Goal: Communication & Community: Share content

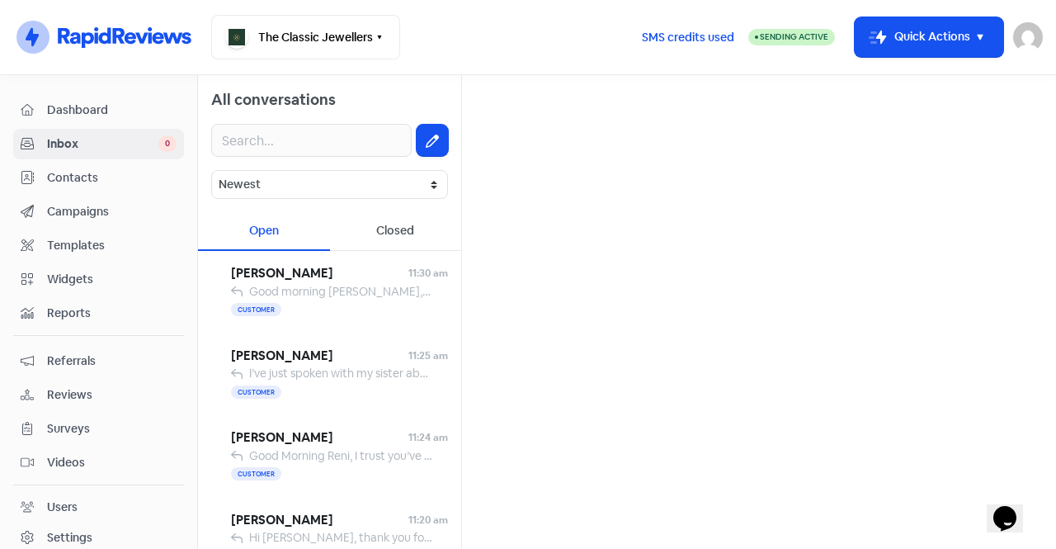
click at [75, 179] on span "Contacts" at bounding box center [112, 177] width 130 height 17
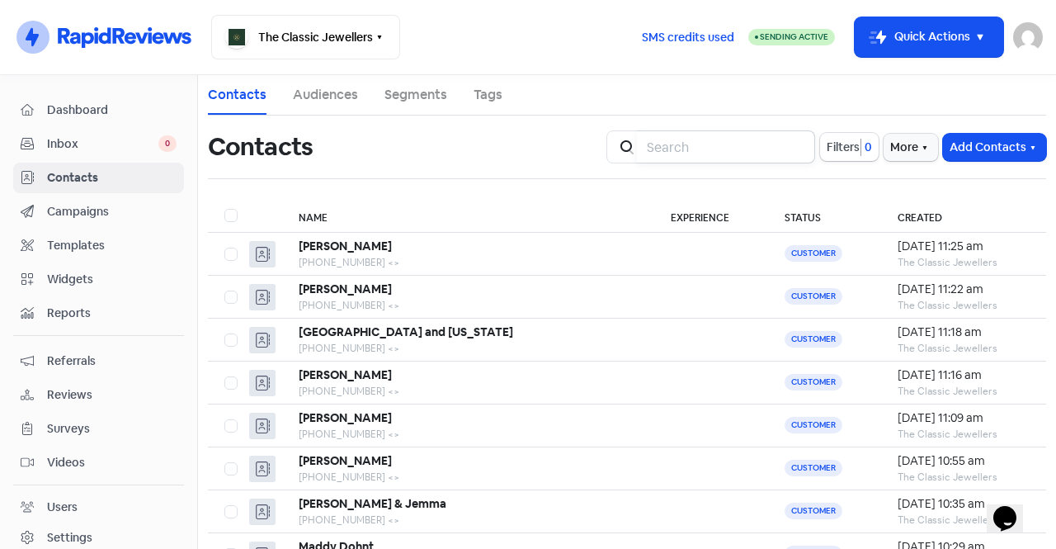
click at [685, 156] on input "search" at bounding box center [726, 146] width 178 height 33
click at [387, 473] on div "[PHONE_NUMBER] <>" at bounding box center [468, 477] width 339 height 15
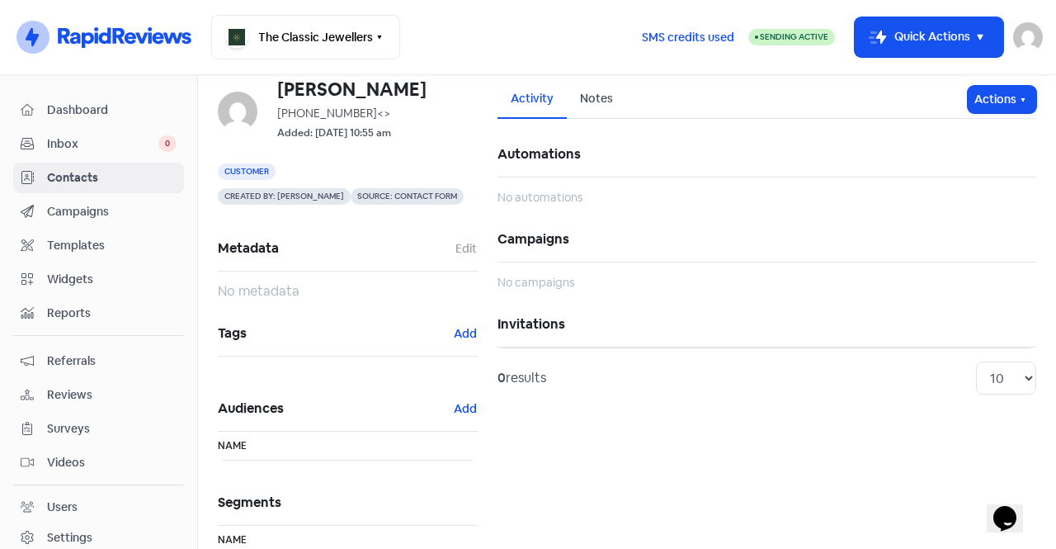
scroll to position [56, 0]
click at [988, 92] on button "Actions" at bounding box center [1002, 98] width 68 height 27
click at [951, 132] on button "Send invitation" at bounding box center [970, 134] width 130 height 33
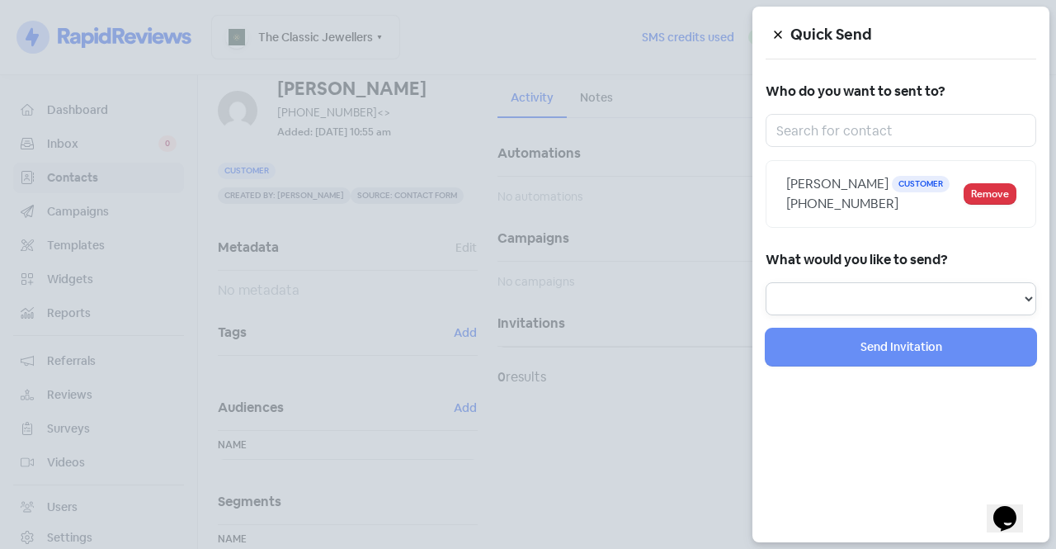
click at [864, 311] on select "Review Invitation Referral Invitation Survey Invitation Video Invitation" at bounding box center [901, 298] width 271 height 33
select select "review"
click at [766, 282] on select "Review Invitation Referral Invitation Survey Invitation Video Invitation" at bounding box center [901, 298] width 271 height 33
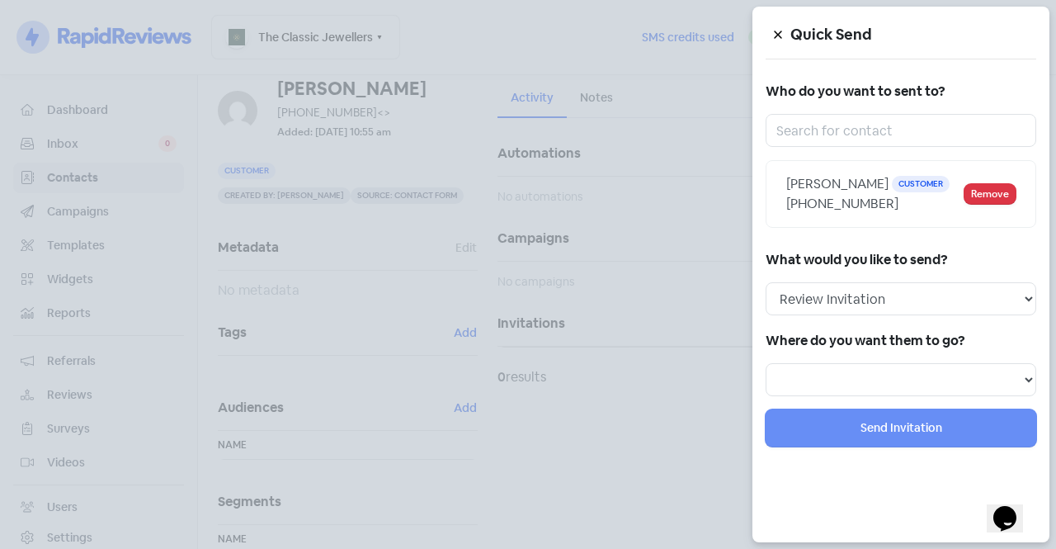
click at [899, 400] on div "Quick Send Who do you want to sent to? [PERSON_NAME] Customer [PHONE_NUMBER] Re…" at bounding box center [901, 275] width 297 height 536
click at [889, 394] on select "Review form: Google Review & TP Form" at bounding box center [901, 379] width 271 height 33
select select "1244"
click at [766, 363] on select "Review form: Google Review & TP Form" at bounding box center [901, 379] width 271 height 33
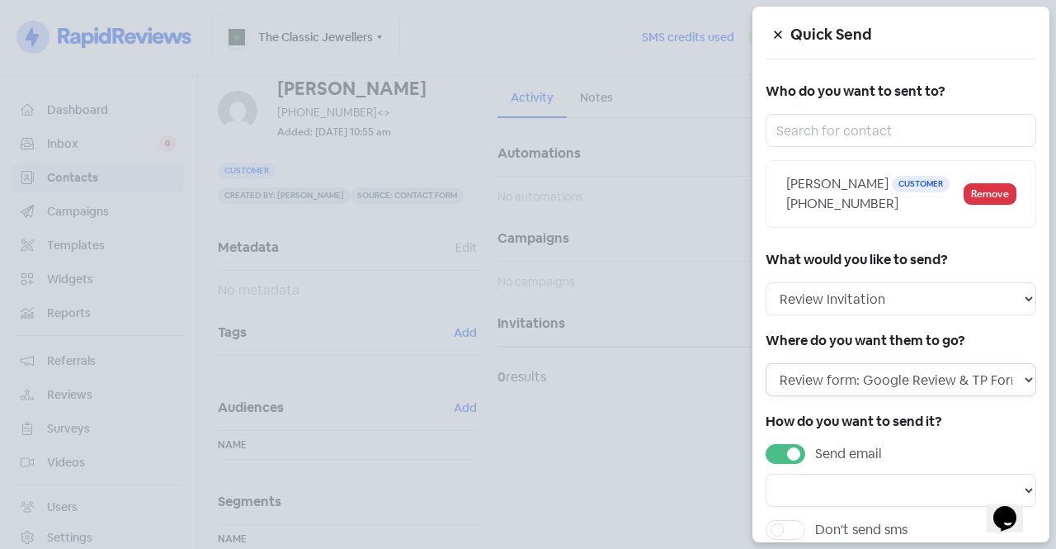
scroll to position [134, 0]
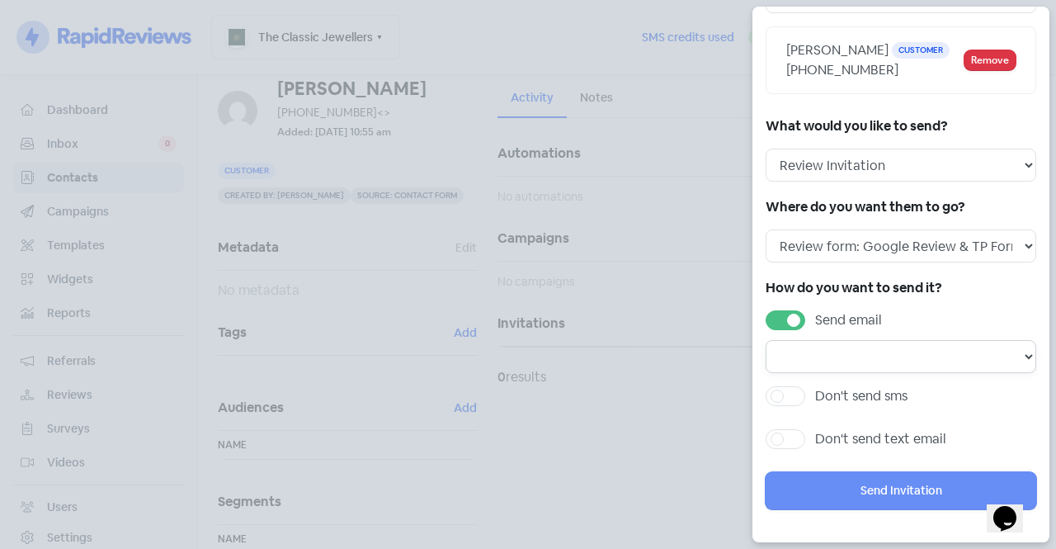
click at [895, 348] on select at bounding box center [901, 356] width 271 height 33
click at [1004, 350] on select at bounding box center [901, 356] width 271 height 33
click at [861, 351] on select at bounding box center [901, 356] width 271 height 33
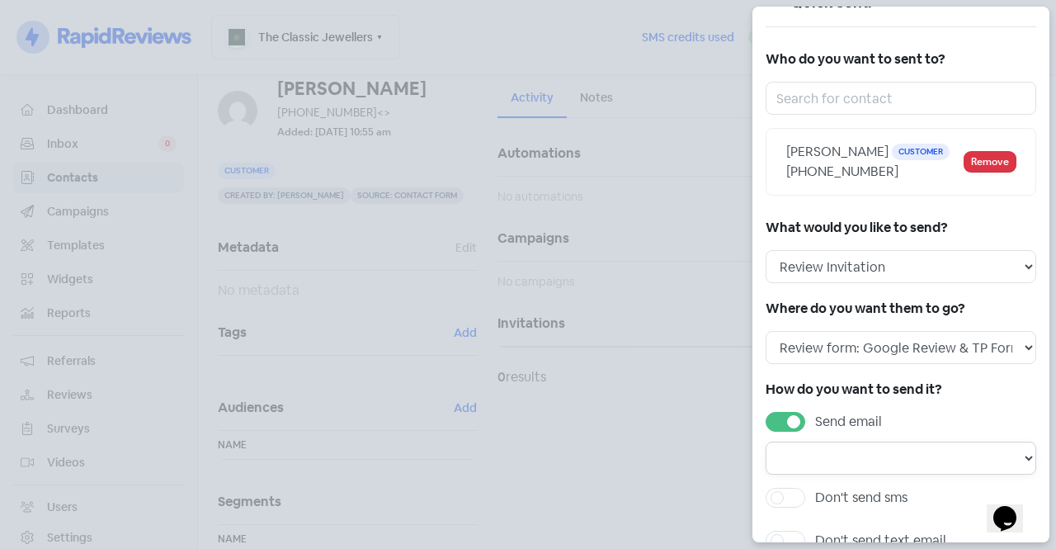
scroll to position [31, 0]
click at [824, 462] on select at bounding box center [901, 458] width 271 height 33
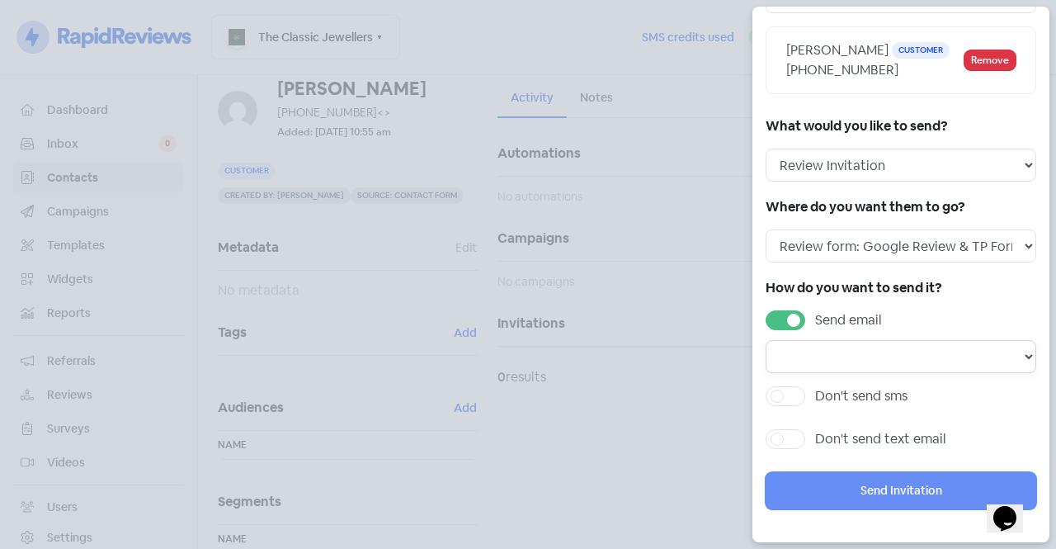
click at [1019, 357] on select at bounding box center [901, 356] width 271 height 33
click at [869, 371] on select at bounding box center [901, 356] width 271 height 33
click at [844, 357] on select at bounding box center [901, 356] width 271 height 33
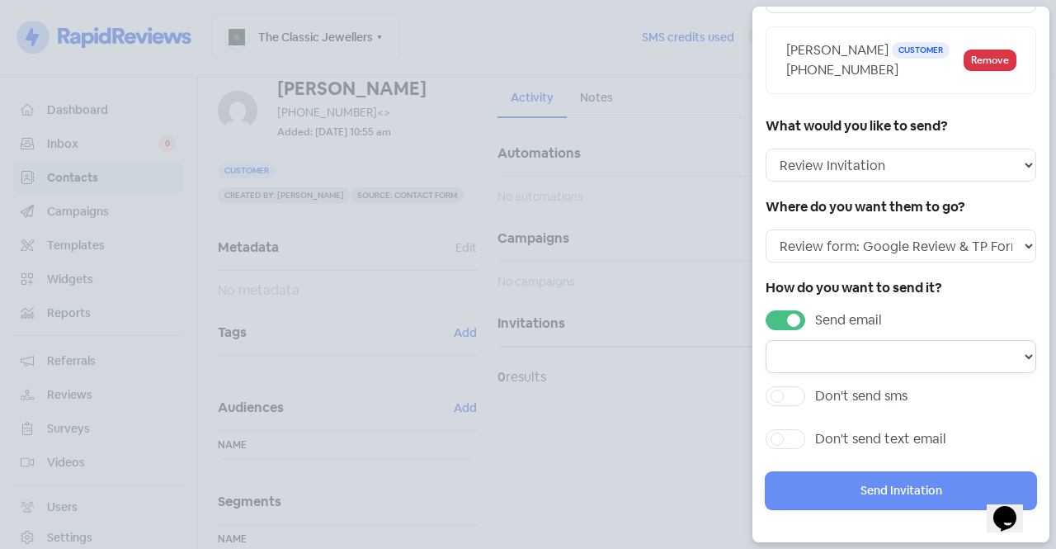
click at [844, 357] on select at bounding box center [901, 356] width 271 height 33
click at [815, 315] on label "Send email" at bounding box center [848, 320] width 67 height 20
click at [815, 315] on input "Send email" at bounding box center [820, 315] width 11 height 11
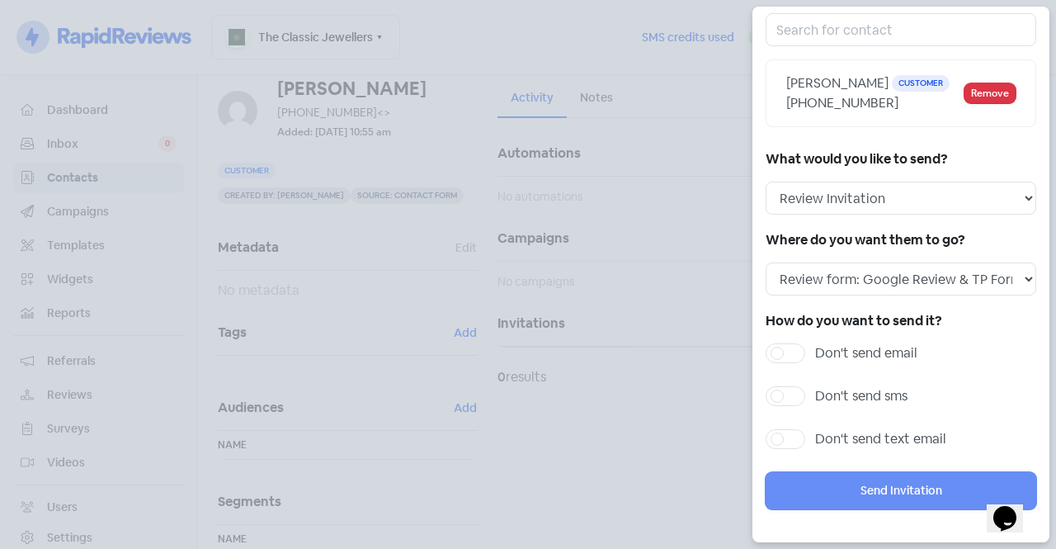
click at [815, 351] on label "Don't send email" at bounding box center [866, 353] width 102 height 20
click at [815, 351] on input "Don't send email" at bounding box center [820, 348] width 11 height 11
checkbox input "true"
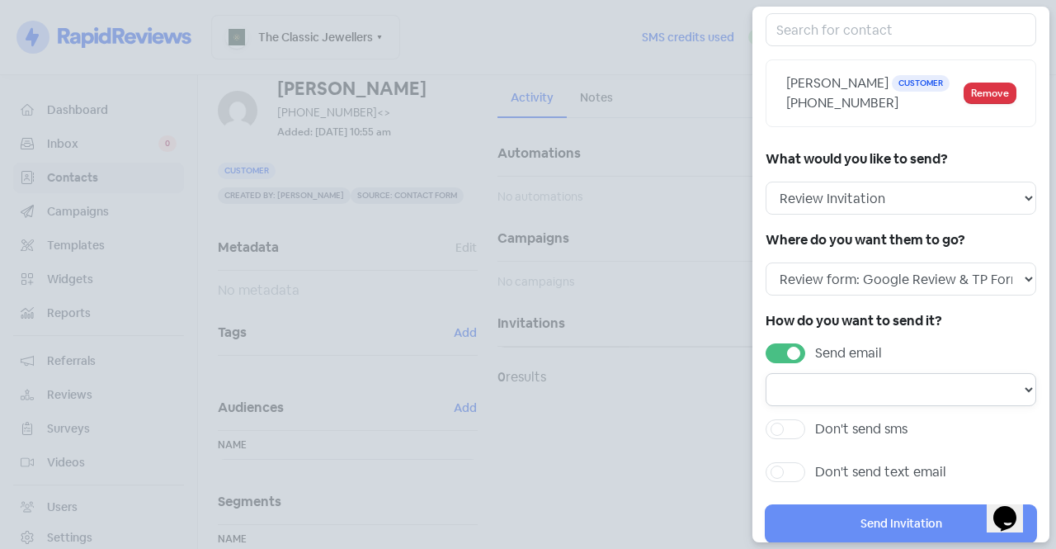
click at [832, 402] on select at bounding box center [901, 389] width 271 height 33
click at [701, 451] on div at bounding box center [528, 274] width 1056 height 549
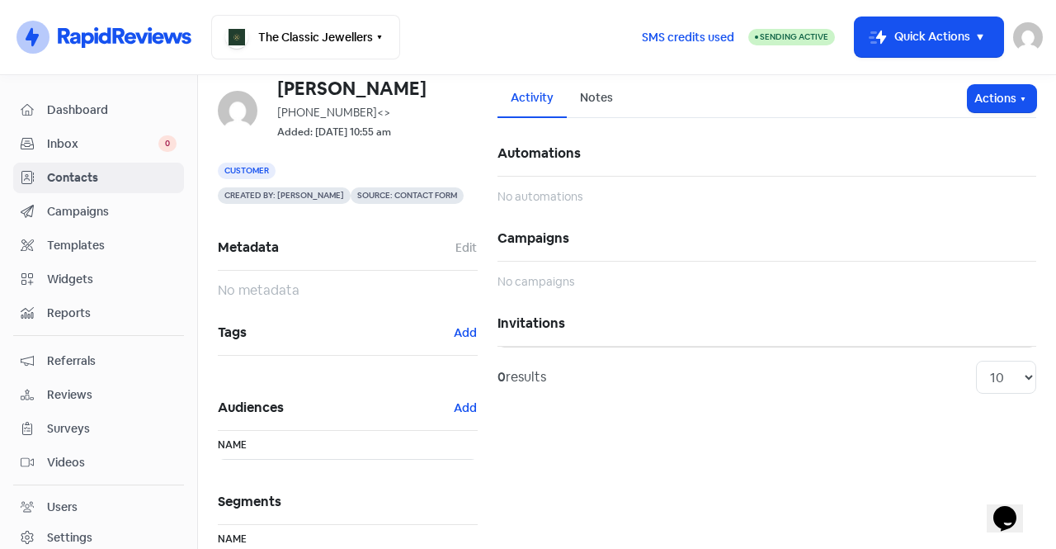
scroll to position [156, 0]
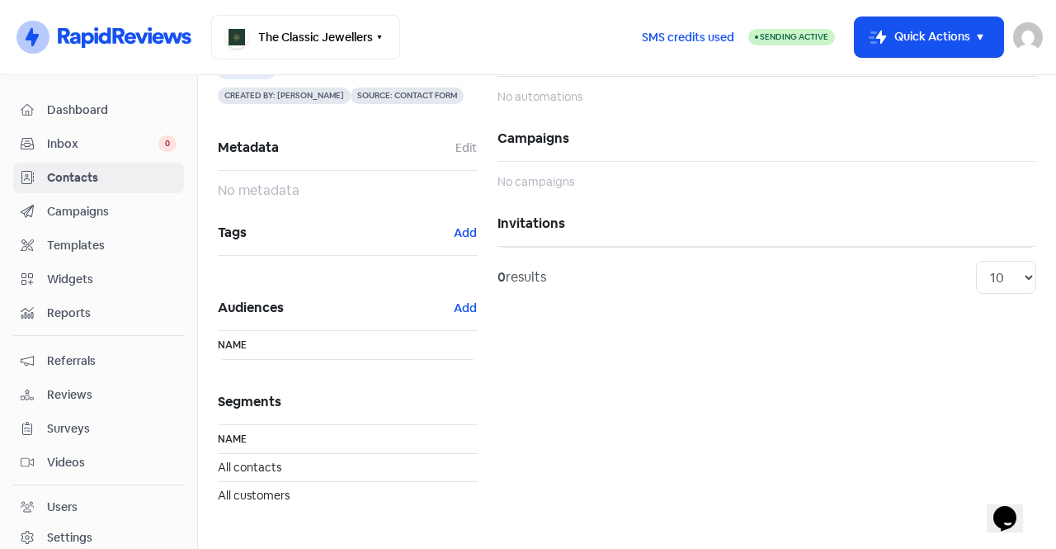
click at [984, 295] on div "0 results 10 20 30 50 100" at bounding box center [767, 277] width 539 height 60
click at [982, 289] on select "10 20 30 50 100" at bounding box center [1006, 277] width 60 height 33
click at [638, 361] on div "Activity Notes Actions Automations No automations Campaigns No campaigns Invita…" at bounding box center [767, 254] width 559 height 550
click at [468, 224] on button "Add" at bounding box center [465, 233] width 25 height 19
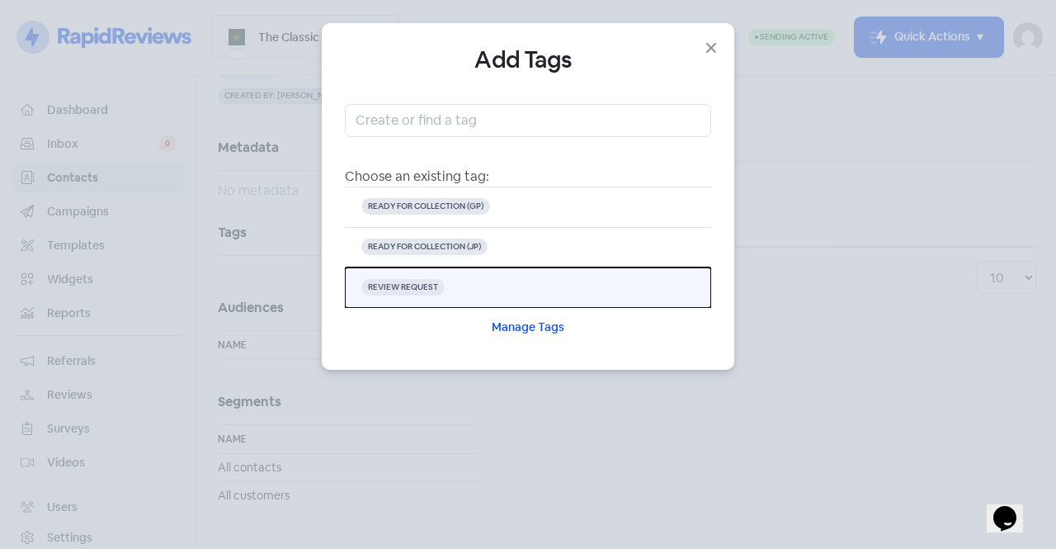
click at [475, 292] on button "REVIEW REQUEST" at bounding box center [528, 287] width 366 height 40
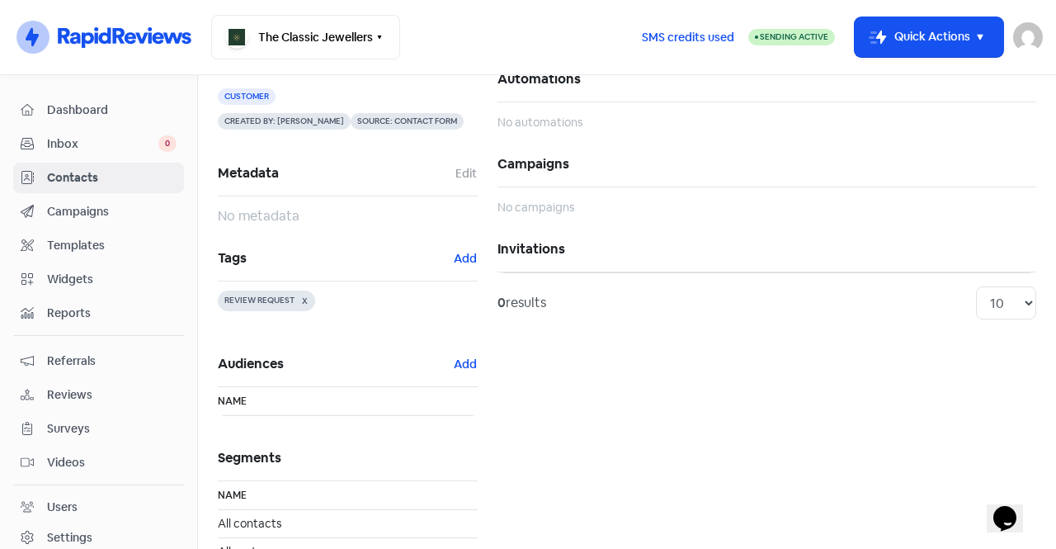
scroll to position [131, 0]
click at [953, 21] on button "Icon For Thunder-move Quick Actions" at bounding box center [929, 37] width 149 height 40
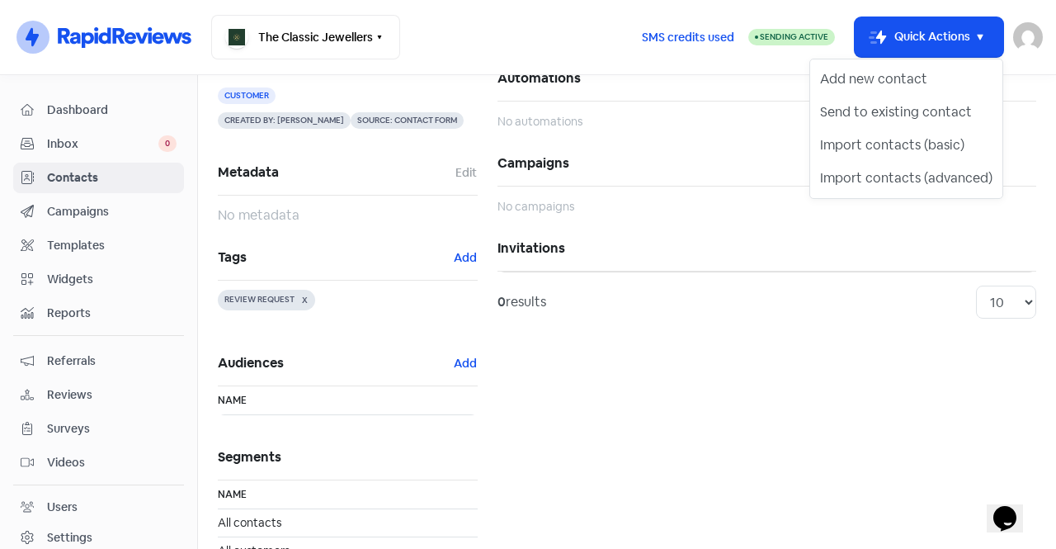
click at [640, 361] on div "Activity Notes Actions Automations No automations Campaigns No campaigns Invita…" at bounding box center [767, 294] width 559 height 580
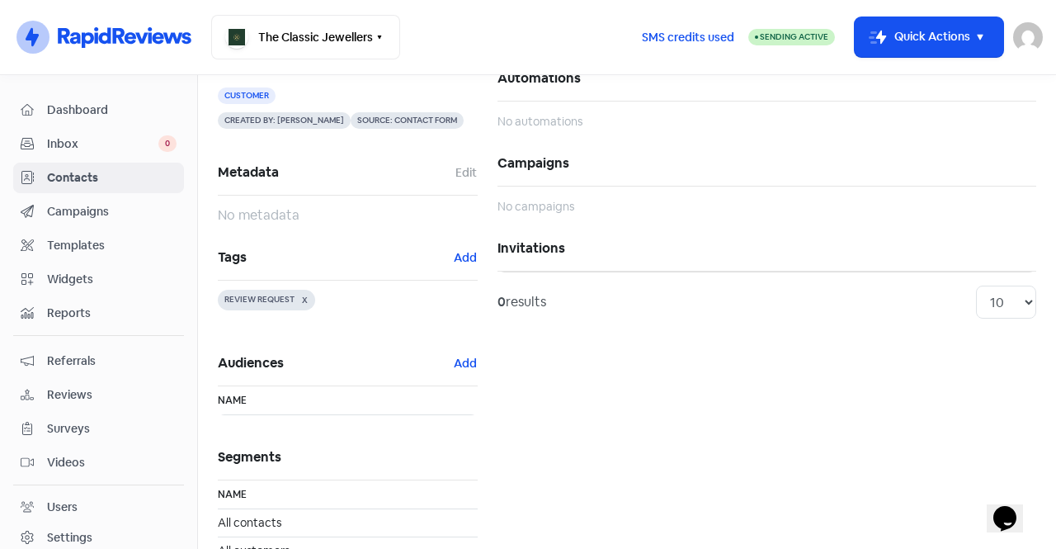
scroll to position [0, 0]
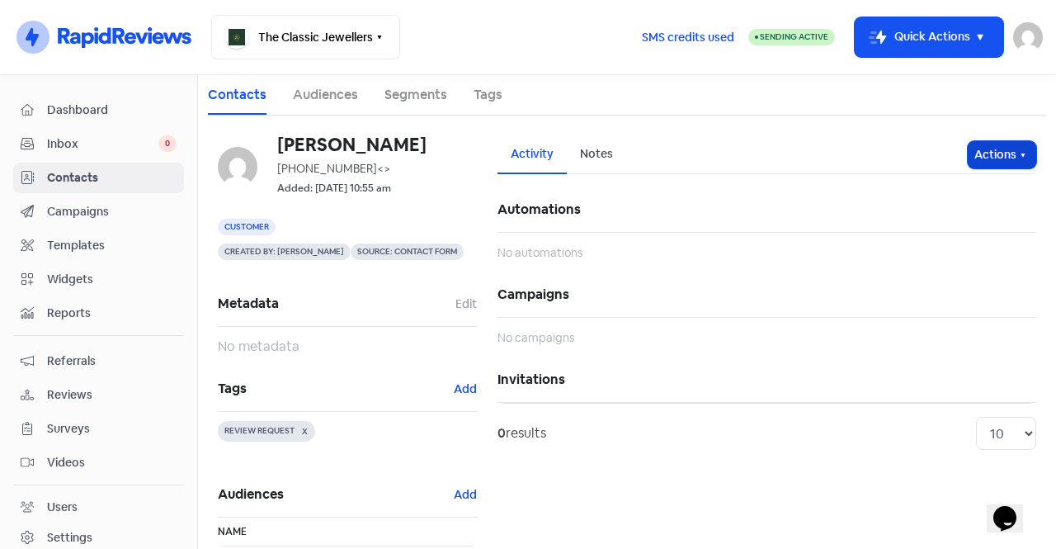
click at [968, 153] on button "Actions" at bounding box center [1002, 154] width 68 height 27
click at [583, 141] on div "Notes" at bounding box center [596, 154] width 59 height 39
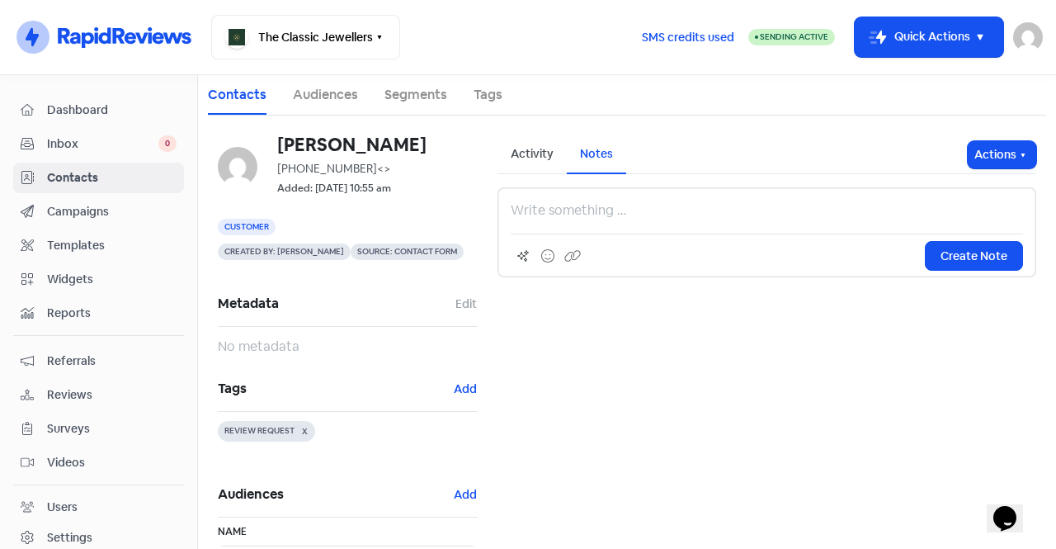
click at [530, 154] on div "Activity" at bounding box center [532, 153] width 43 height 17
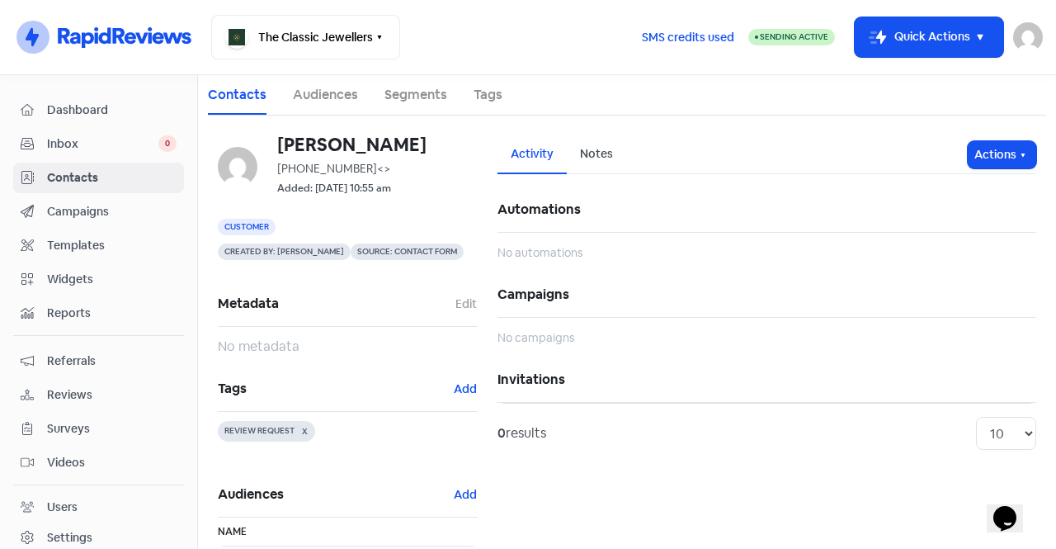
scroll to position [187, 0]
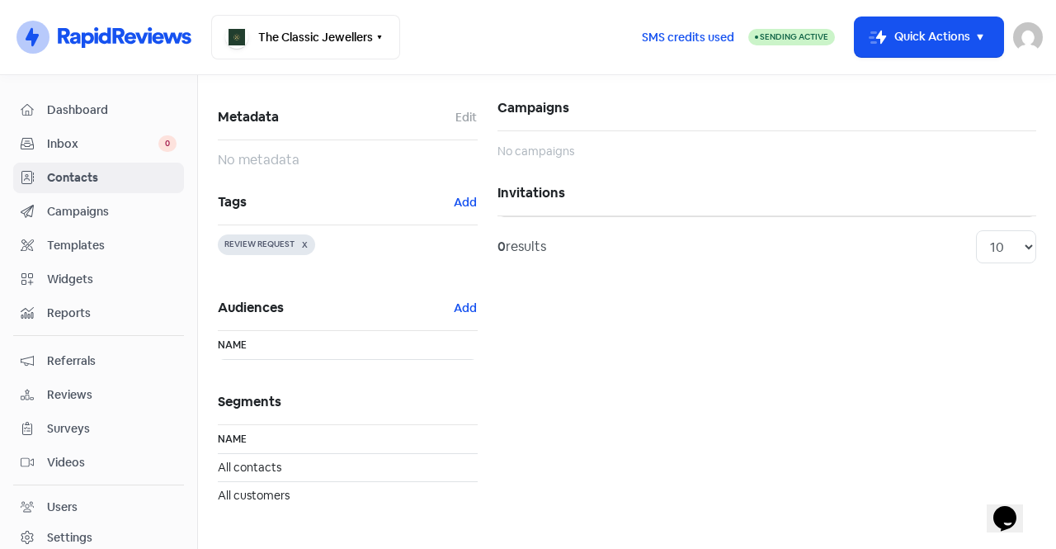
click at [111, 144] on span "Inbox" at bounding box center [102, 143] width 111 height 17
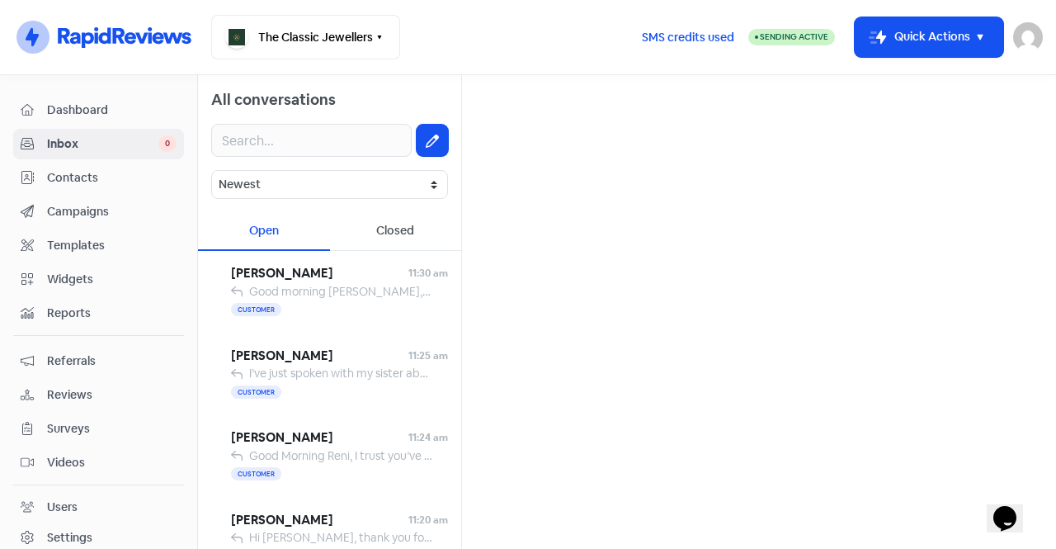
click at [58, 176] on span "Contacts" at bounding box center [112, 177] width 130 height 17
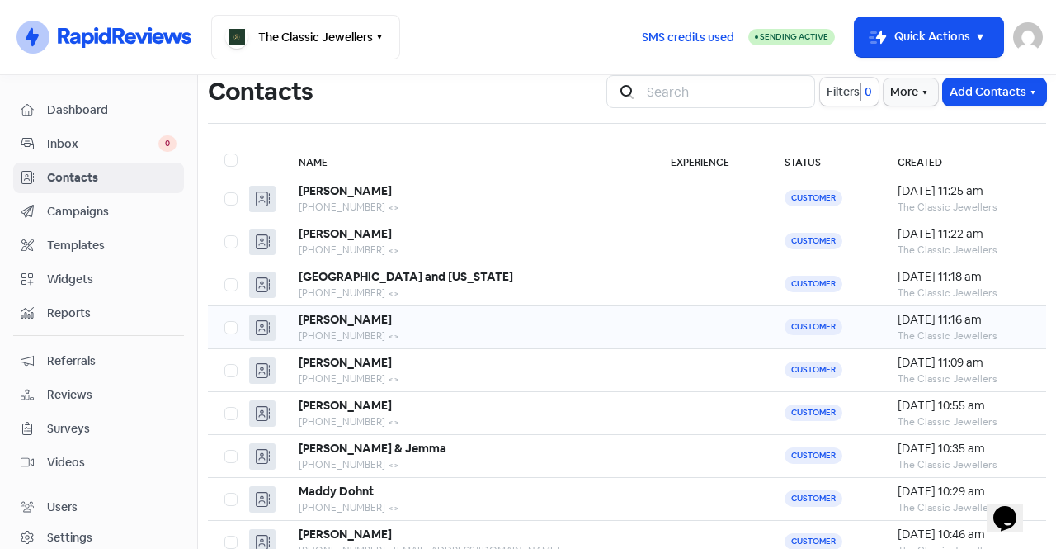
scroll to position [56, 0]
click at [419, 417] on div "[PHONE_NUMBER] <>" at bounding box center [468, 420] width 339 height 15
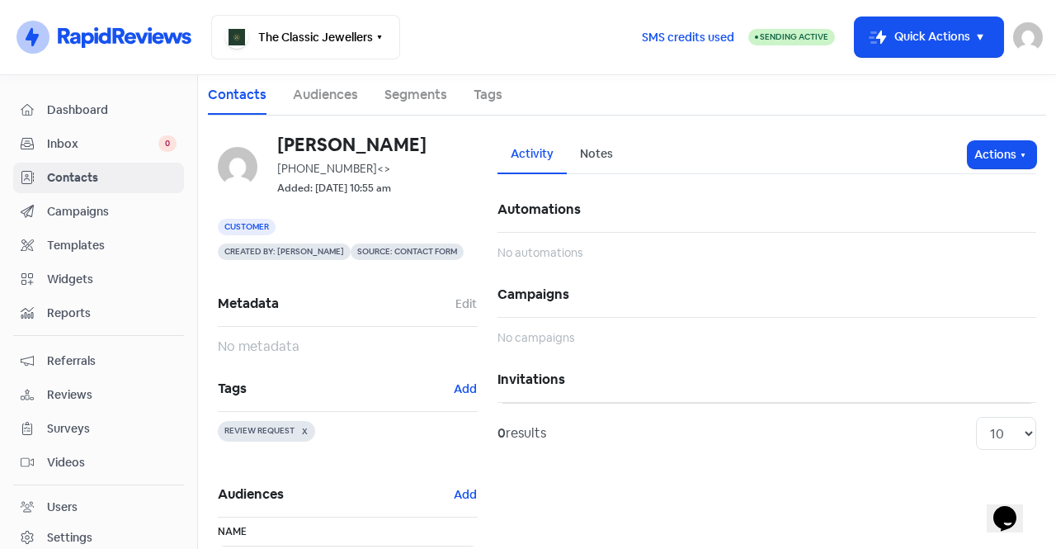
scroll to position [1, 0]
click at [541, 427] on div "0 results" at bounding box center [522, 433] width 49 height 20
click at [518, 427] on div "0 results" at bounding box center [522, 433] width 49 height 20
click at [1004, 446] on select "10 20 30 50 100" at bounding box center [1006, 432] width 60 height 33
click at [821, 451] on div "0 results 10 20 30 50 100" at bounding box center [767, 432] width 539 height 60
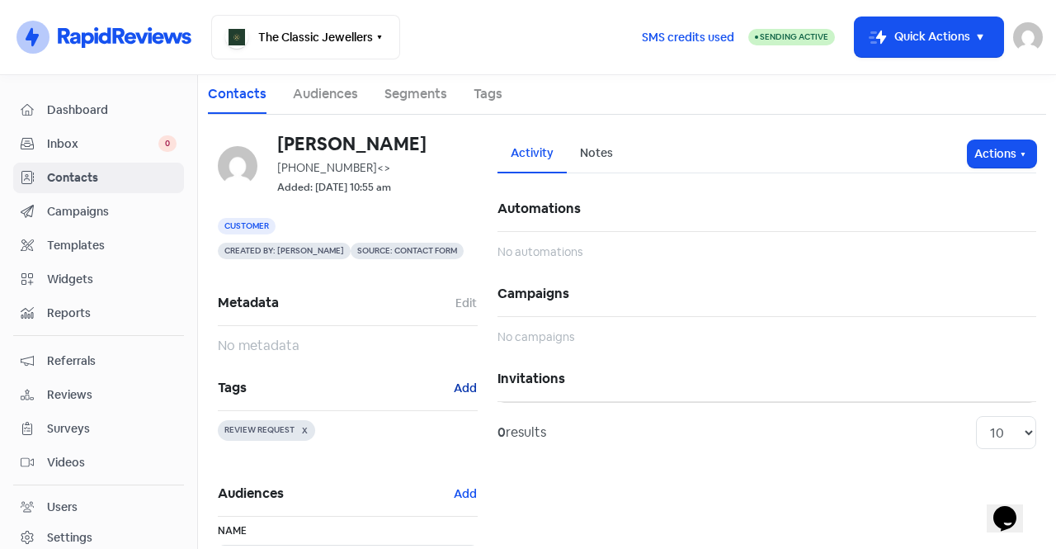
click at [465, 386] on button "Add" at bounding box center [465, 388] width 25 height 19
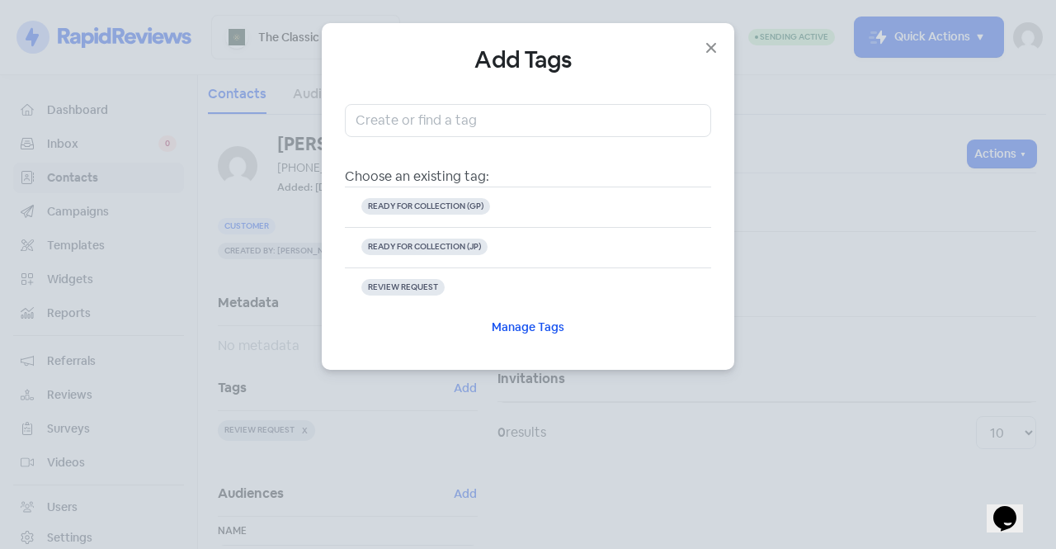
click at [614, 477] on div "Add Tags Choose an existing tag: READY FOR COLLECTION (GP) READY FOR COLLECTION…" at bounding box center [528, 274] width 1056 height 549
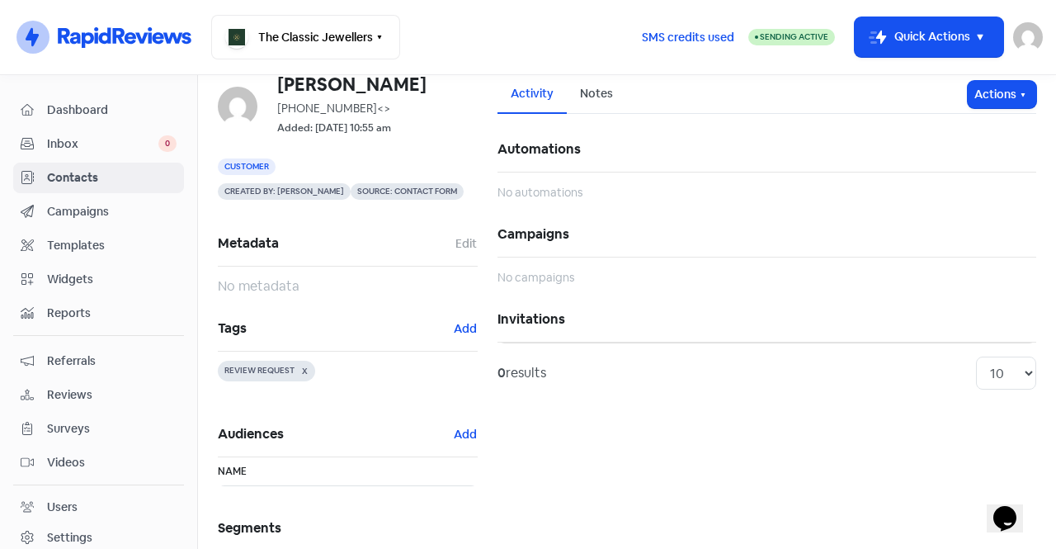
scroll to position [59, 0]
